Goal: Information Seeking & Learning: Learn about a topic

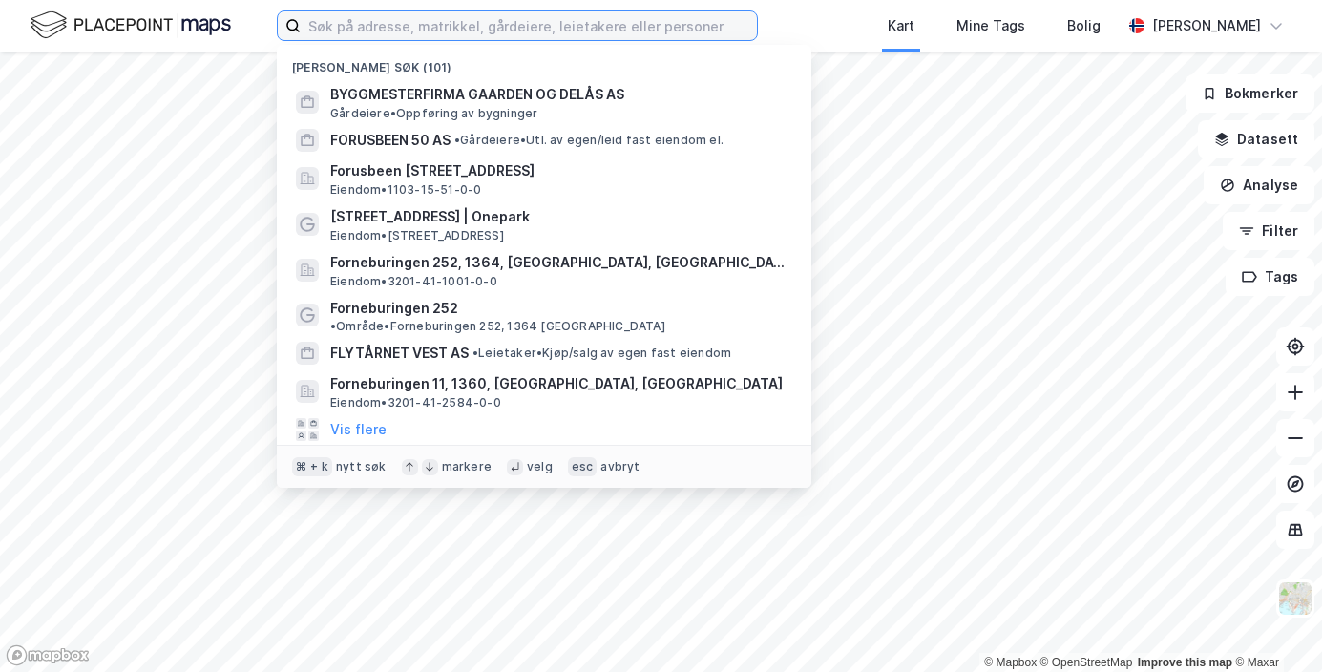
click at [365, 26] on input at bounding box center [529, 25] width 456 height 29
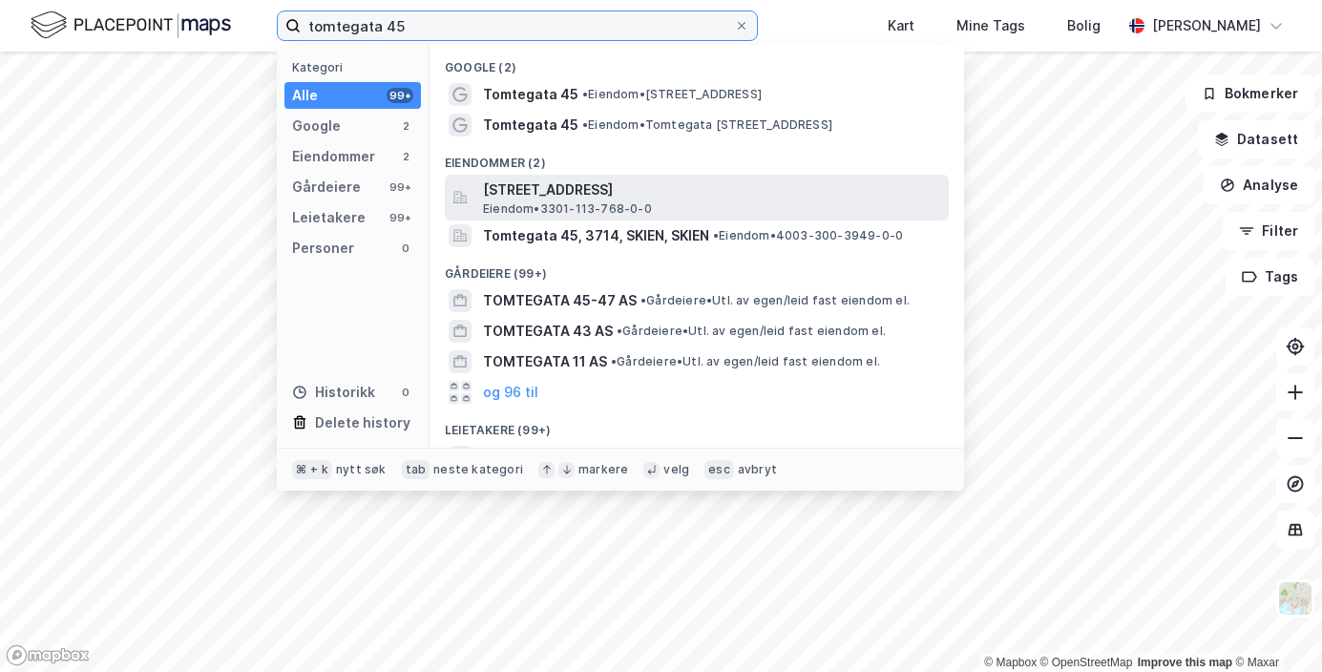
type input "tomtegata 45"
click at [515, 192] on span "[STREET_ADDRESS]" at bounding box center [712, 189] width 458 height 23
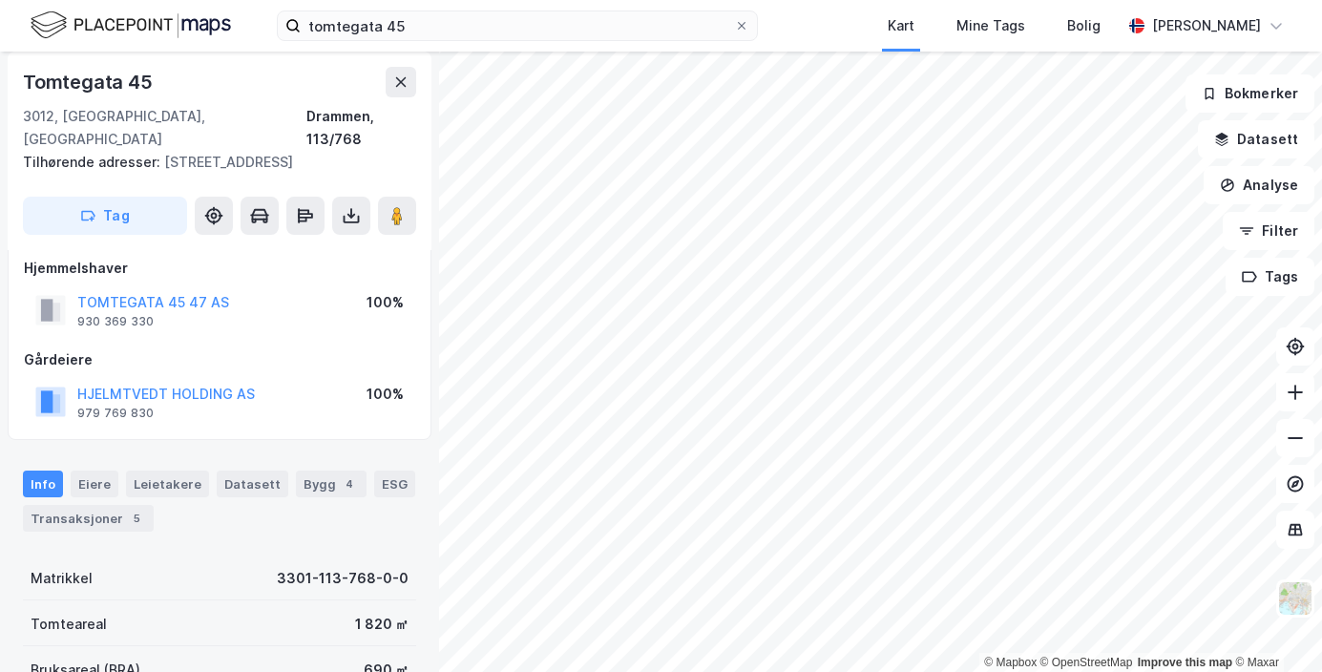
scroll to position [4, 0]
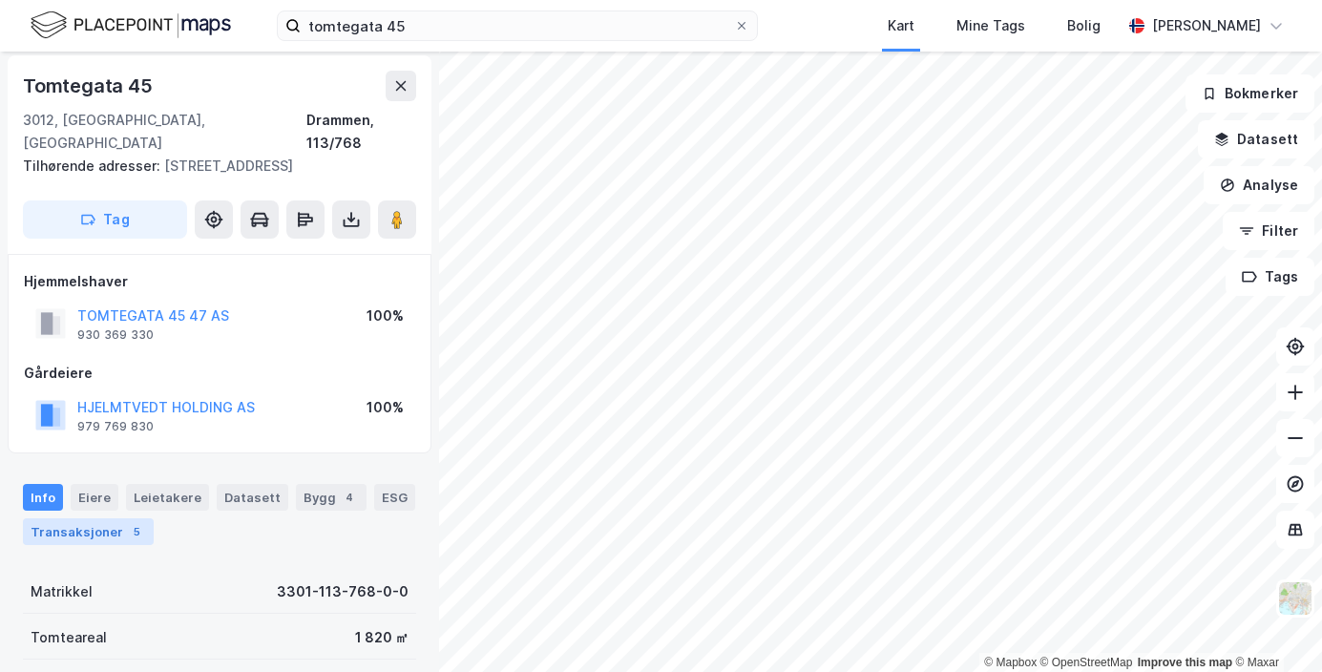
click at [111, 518] on div "Transaksjoner 5" at bounding box center [88, 531] width 131 height 27
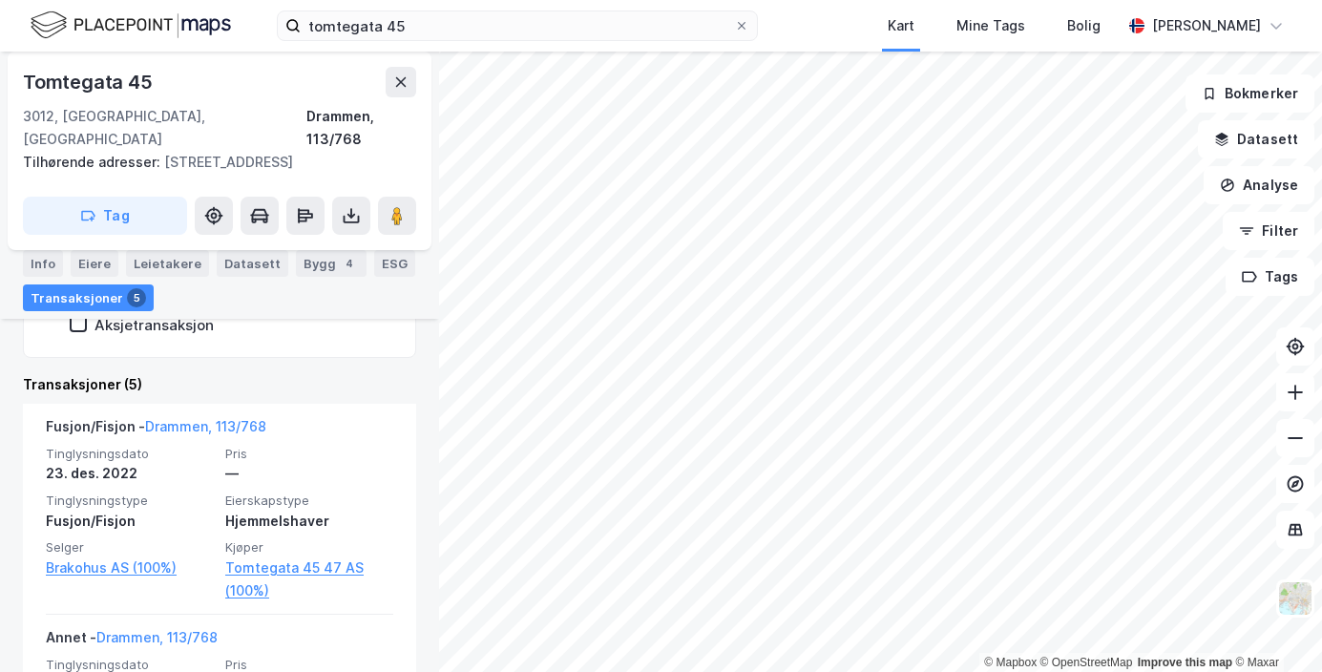
scroll to position [500, 0]
